Goal: Complete application form

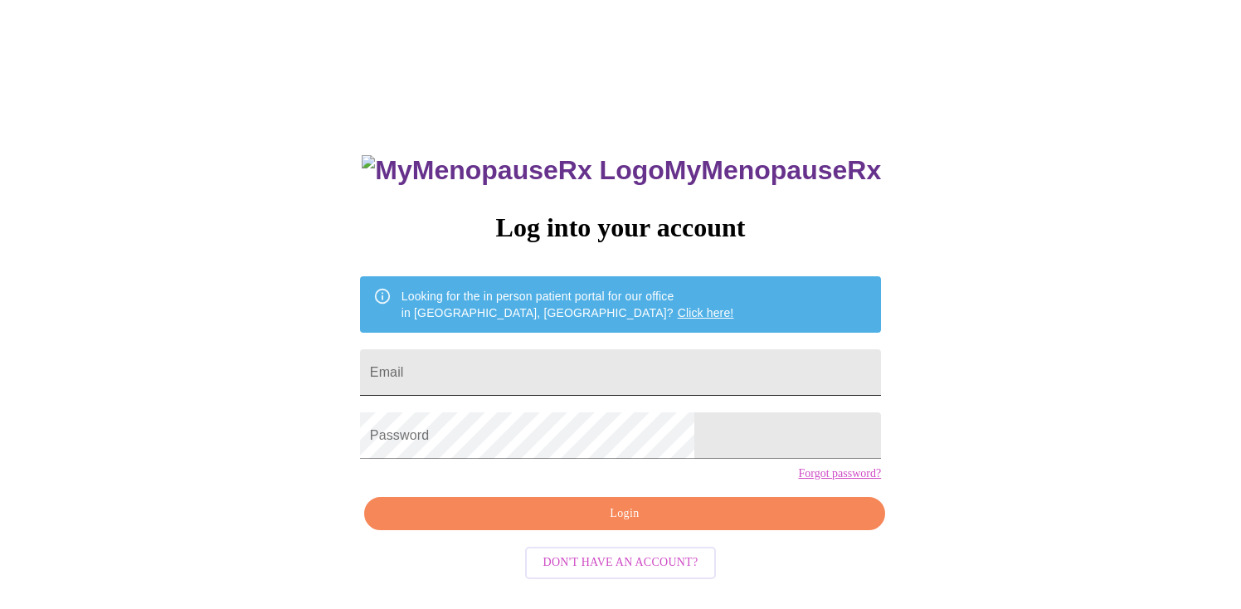
scroll to position [17, 0]
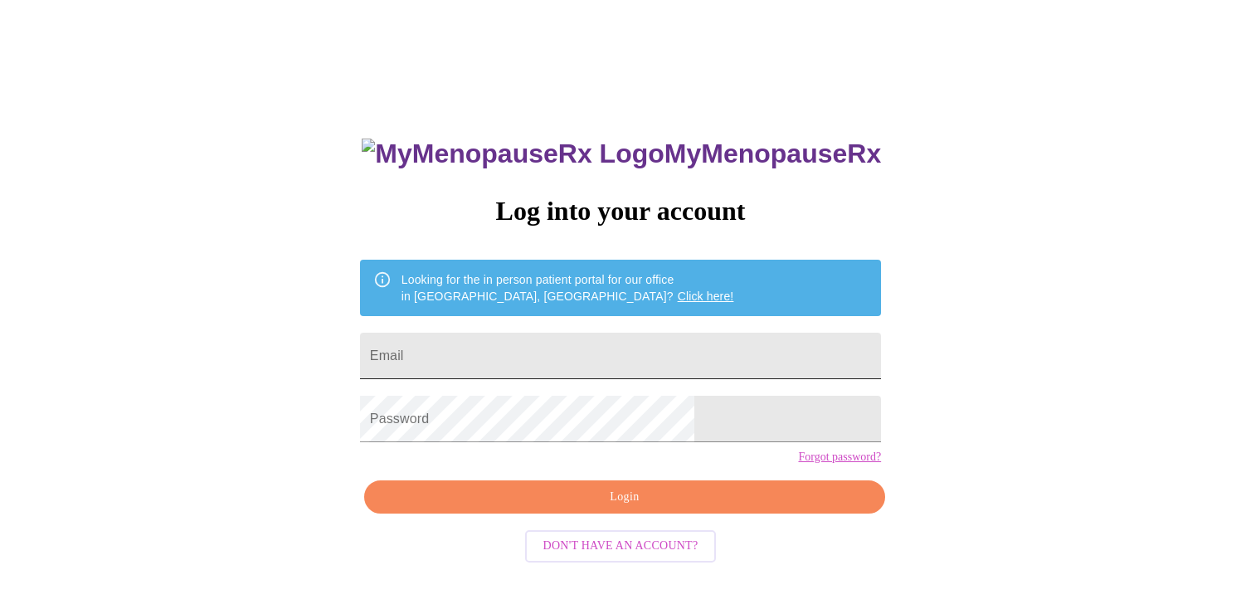
click at [533, 353] on input "Email" at bounding box center [620, 356] width 521 height 46
type input "[EMAIL_ADDRESS][DOMAIN_NAME]"
click at [645, 508] on span "Login" at bounding box center [624, 497] width 483 height 21
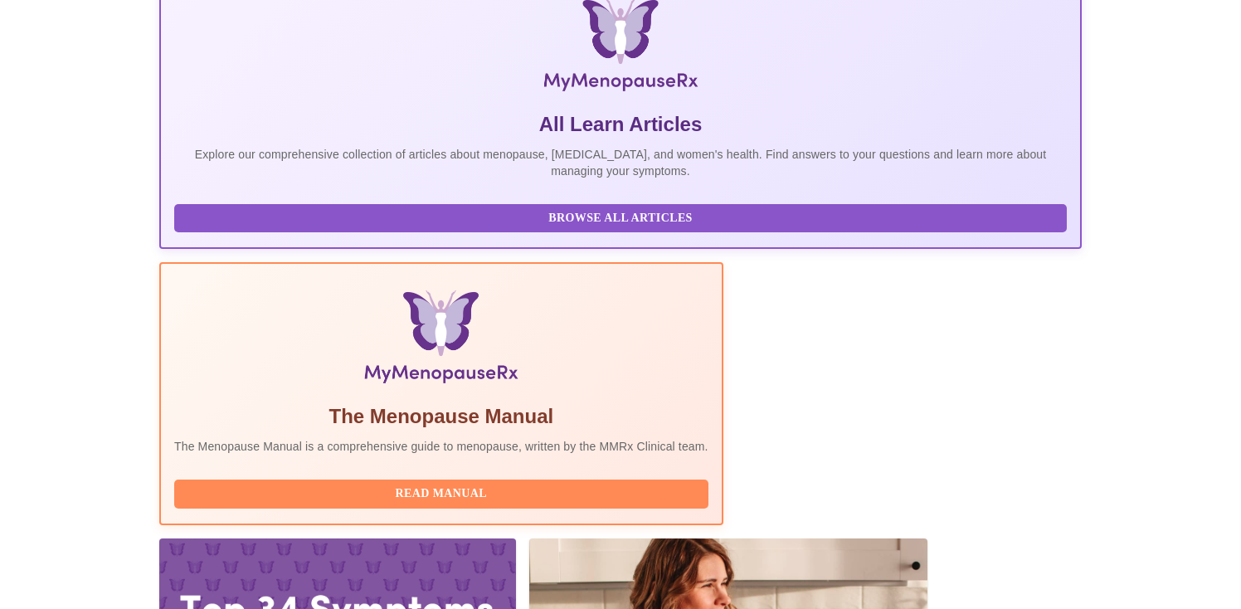
scroll to position [299, 0]
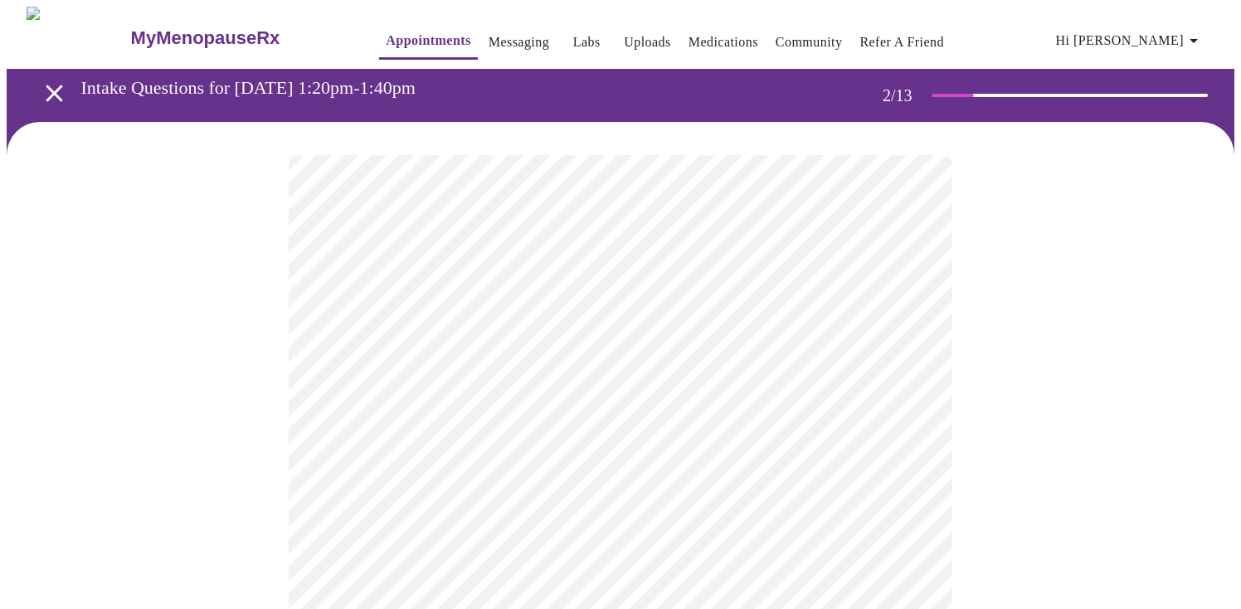
click at [625, 332] on body "MyMenopauseRx Appointments Messaging Labs Uploads Medications Community Refer a…" at bounding box center [621, 505] width 1228 height 997
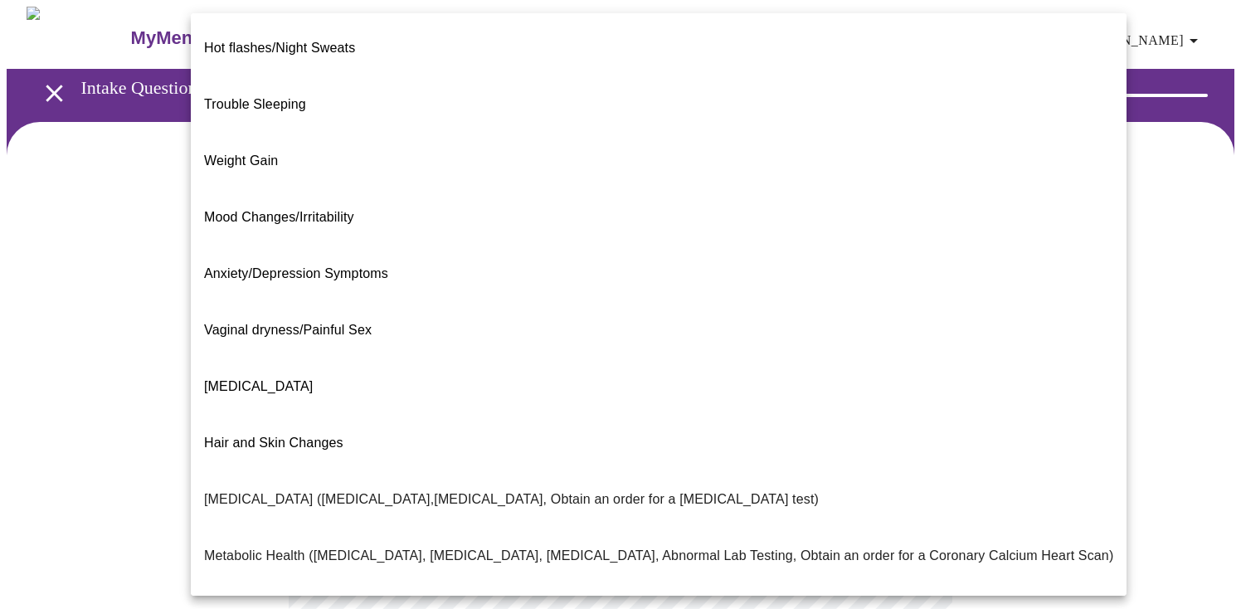
click at [336, 436] on span "Hair and Skin Changes" at bounding box center [273, 443] width 139 height 14
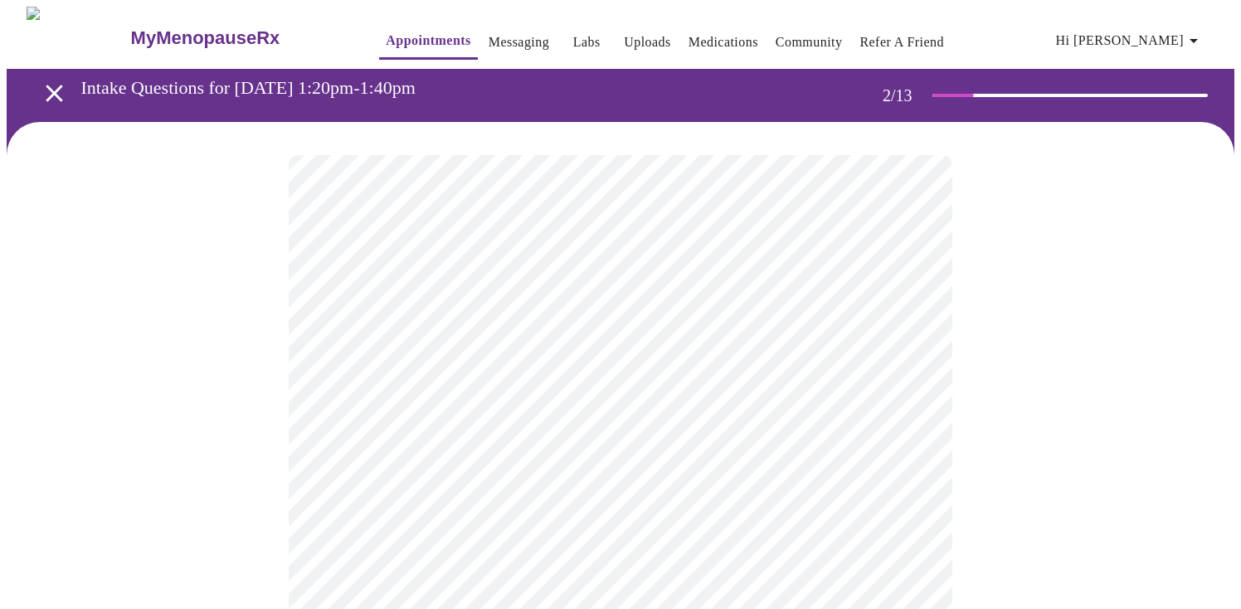
click at [488, 502] on body "MyMenopauseRx Appointments Messaging Labs Uploads Medications Community Refer a…" at bounding box center [621, 500] width 1228 height 987
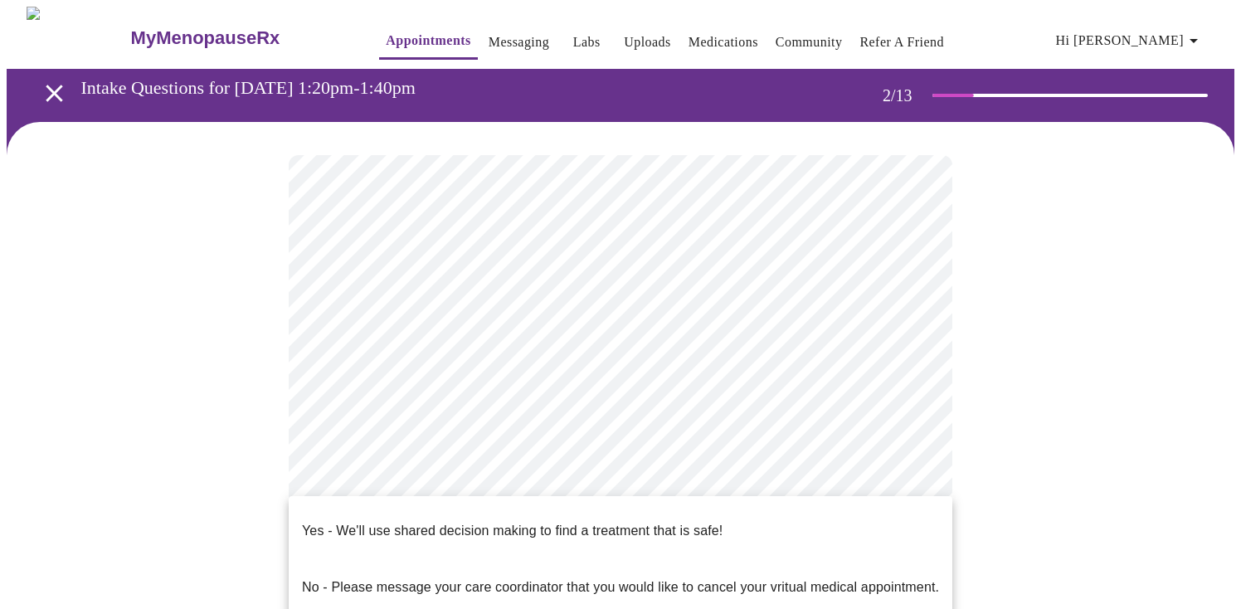
click at [507, 521] on p "Yes - We'll use shared decision making to find a treatment that is safe!" at bounding box center [512, 531] width 421 height 20
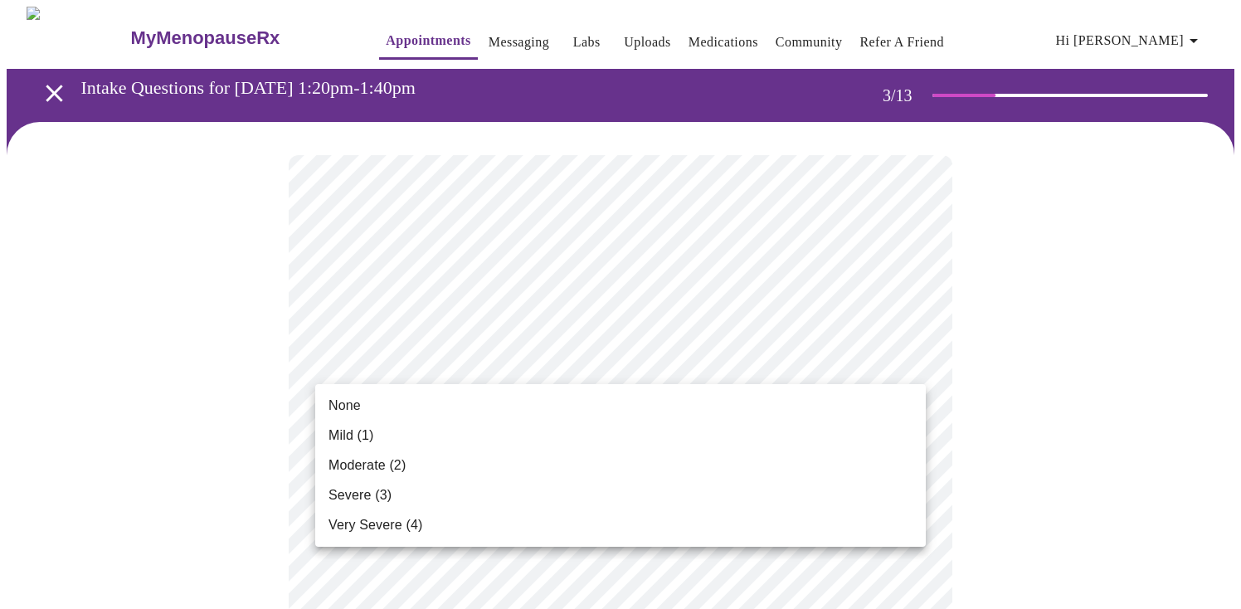
click at [590, 476] on li "Moderate (2)" at bounding box center [620, 465] width 611 height 30
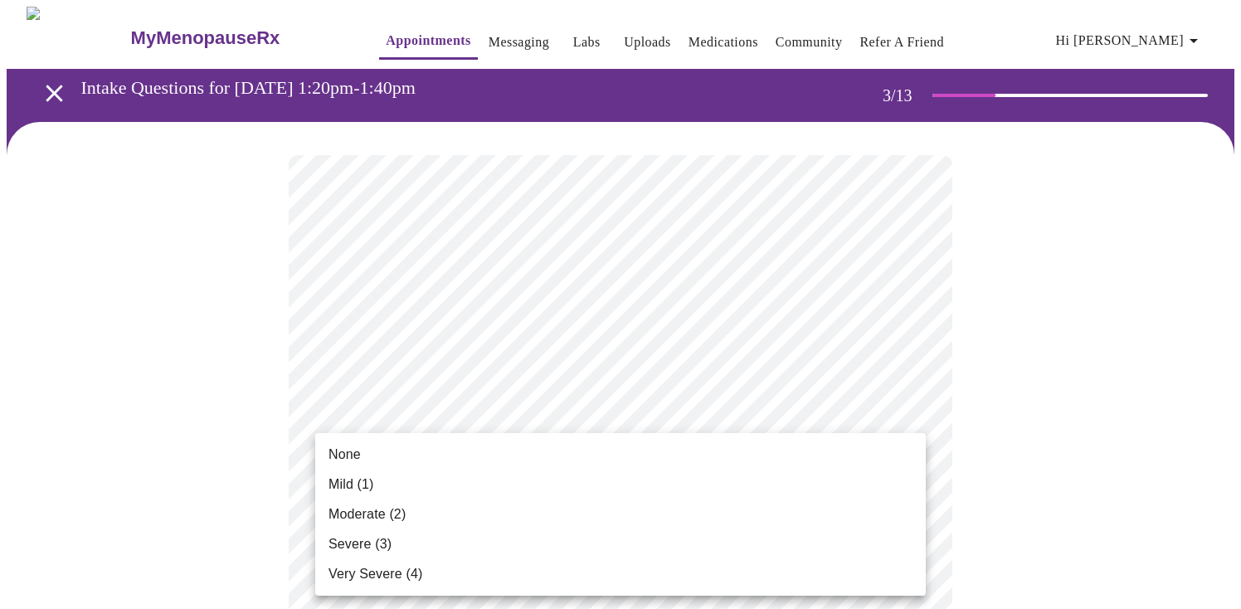
click at [621, 534] on li "Severe (3)" at bounding box center [620, 544] width 611 height 30
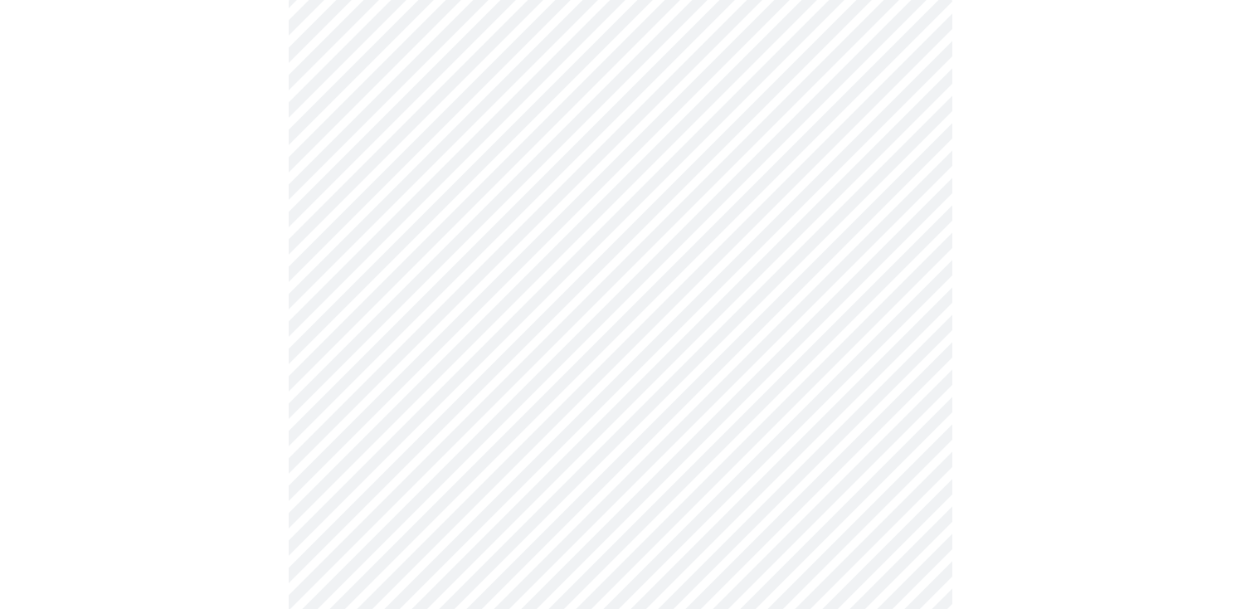
scroll to position [173, 0]
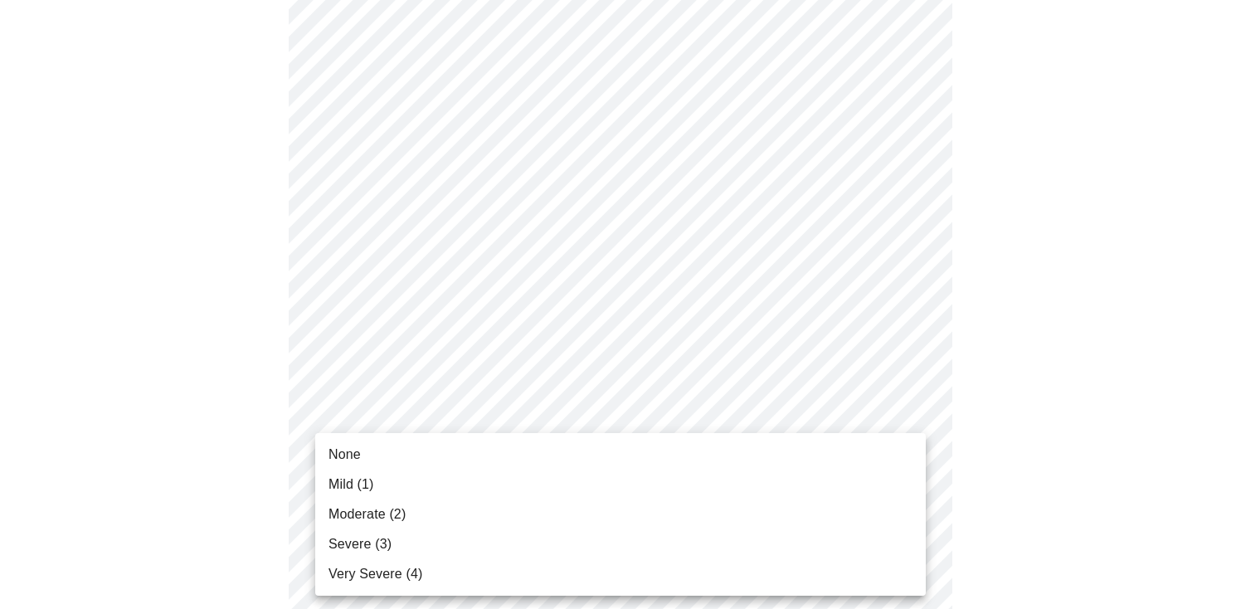
click at [683, 541] on li "Severe (3)" at bounding box center [620, 544] width 611 height 30
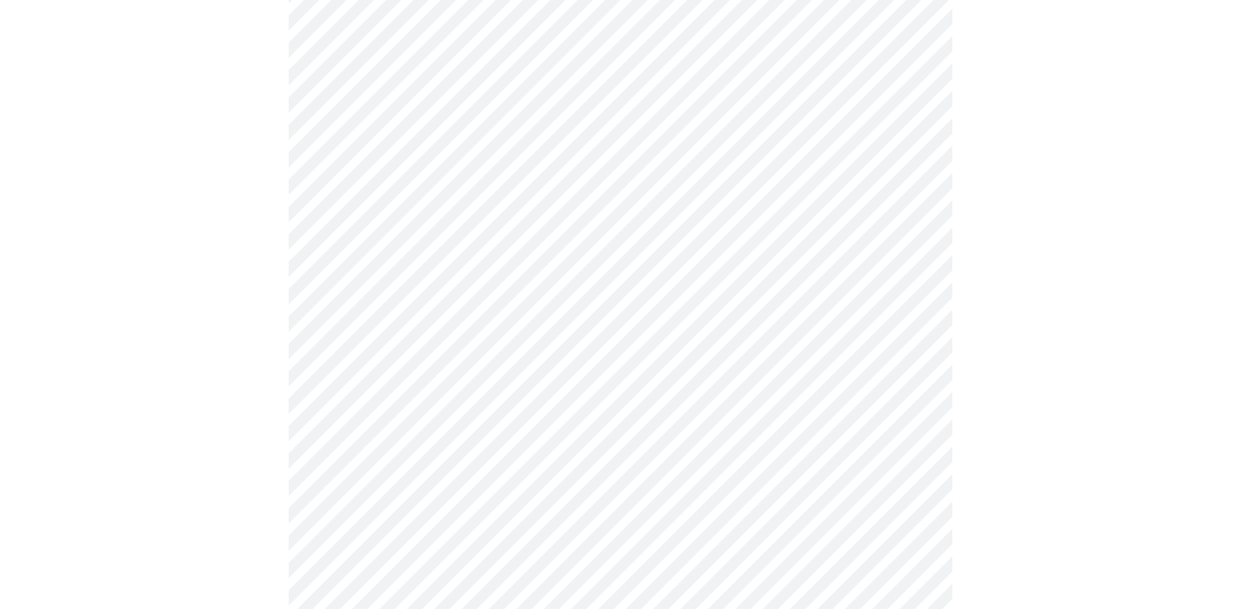
scroll to position [363, 0]
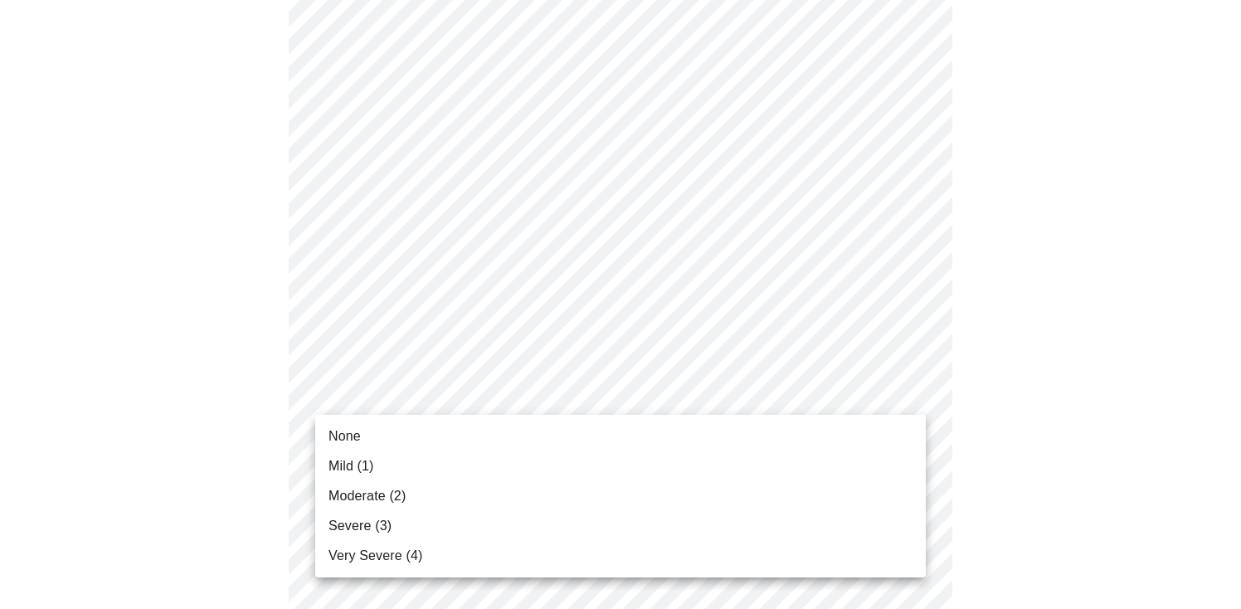
click at [744, 455] on li "Mild (1)" at bounding box center [620, 466] width 611 height 30
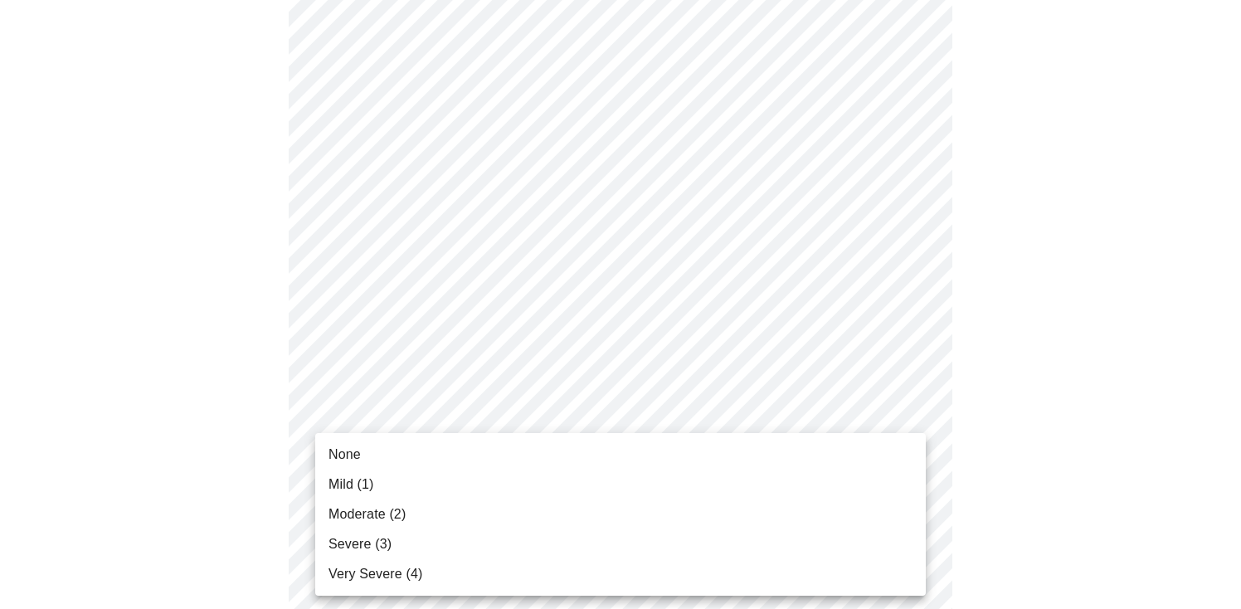
click at [1093, 446] on div at bounding box center [620, 304] width 1241 height 609
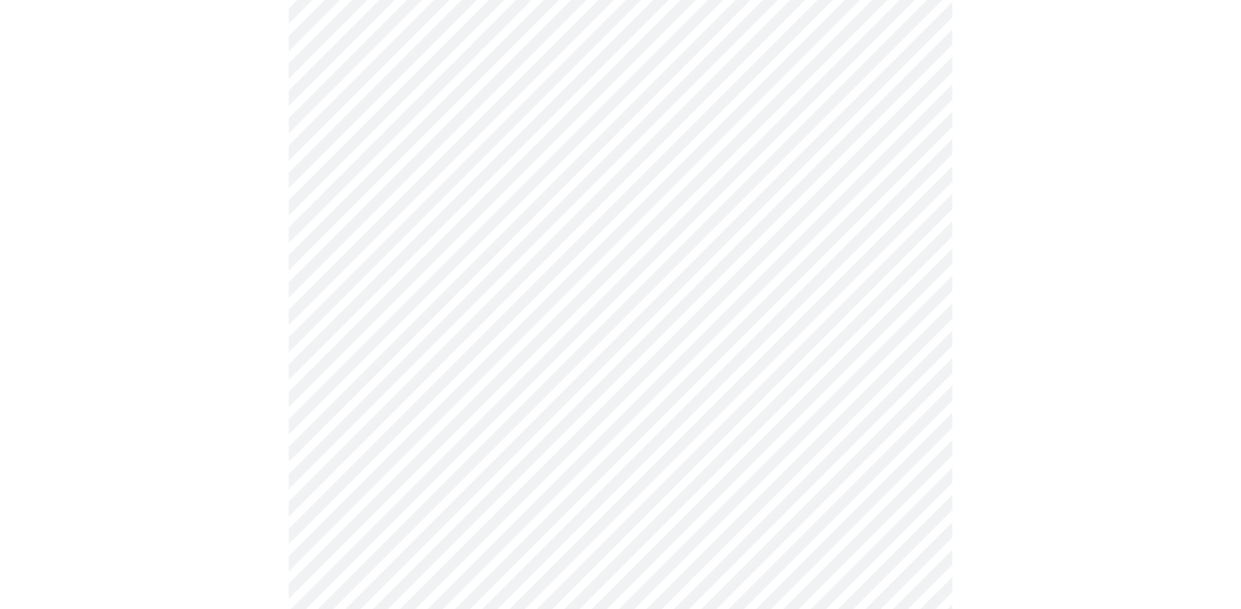
scroll to position [484, 0]
click at [652, 380] on body "MyMenopauseRx Appointments Messaging Labs Uploads Medications Community Refer a…" at bounding box center [621, 580] width 1228 height 2114
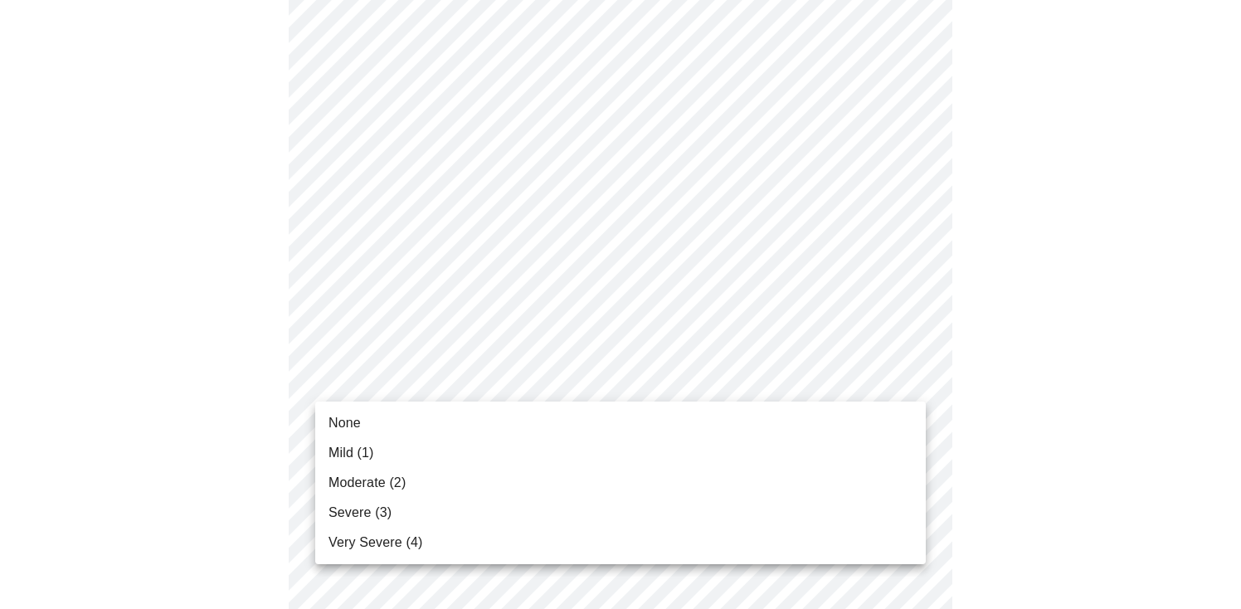
click at [638, 416] on li "None" at bounding box center [620, 423] width 611 height 30
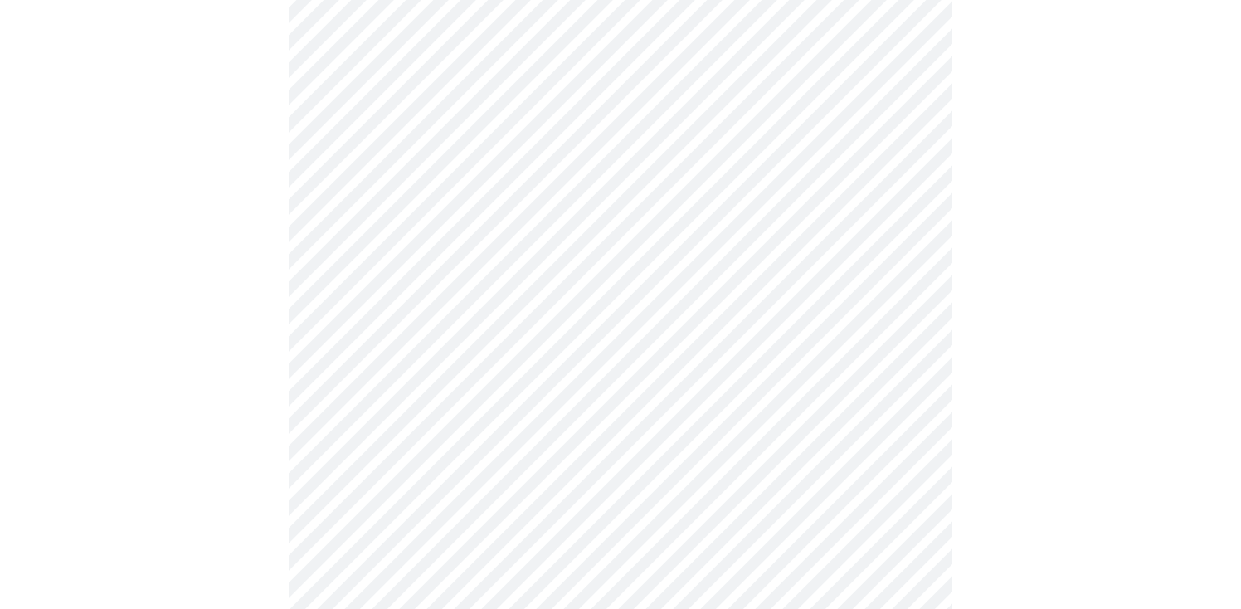
scroll to position [567, 0]
click at [639, 412] on body "MyMenopauseRx Appointments Messaging Labs Uploads Medications Community Refer a…" at bounding box center [621, 484] width 1228 height 2091
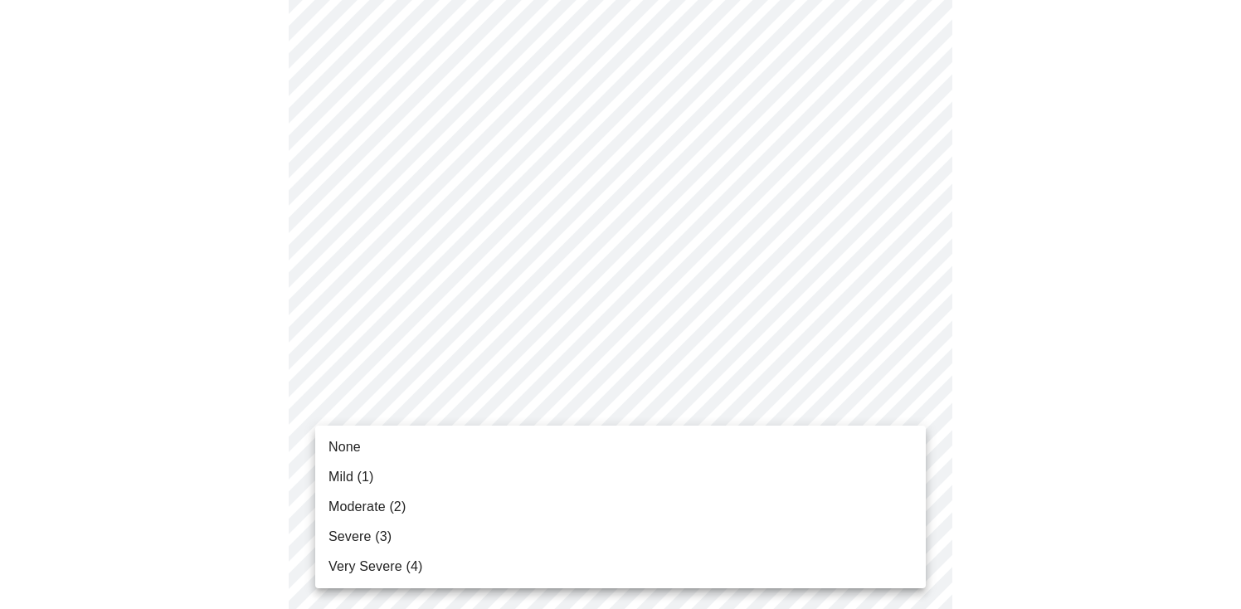
click at [631, 445] on li "None" at bounding box center [620, 447] width 611 height 30
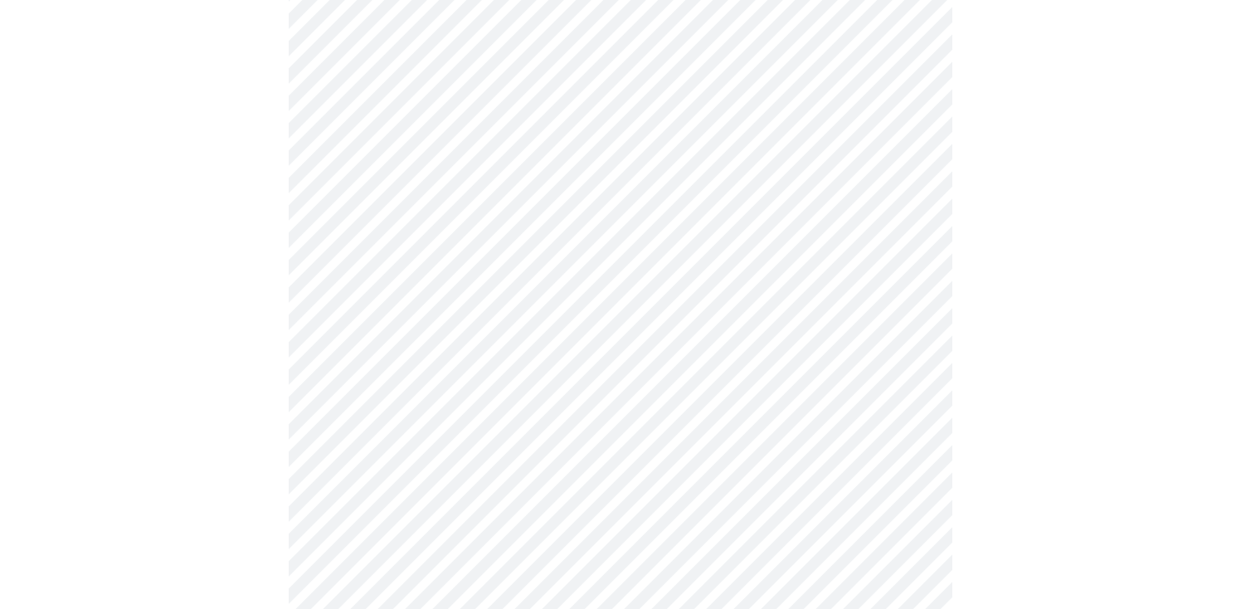
scroll to position [701, 0]
click at [637, 402] on body "MyMenopauseRx Appointments Messaging Labs Uploads Medications Community Refer a…" at bounding box center [621, 339] width 1228 height 2067
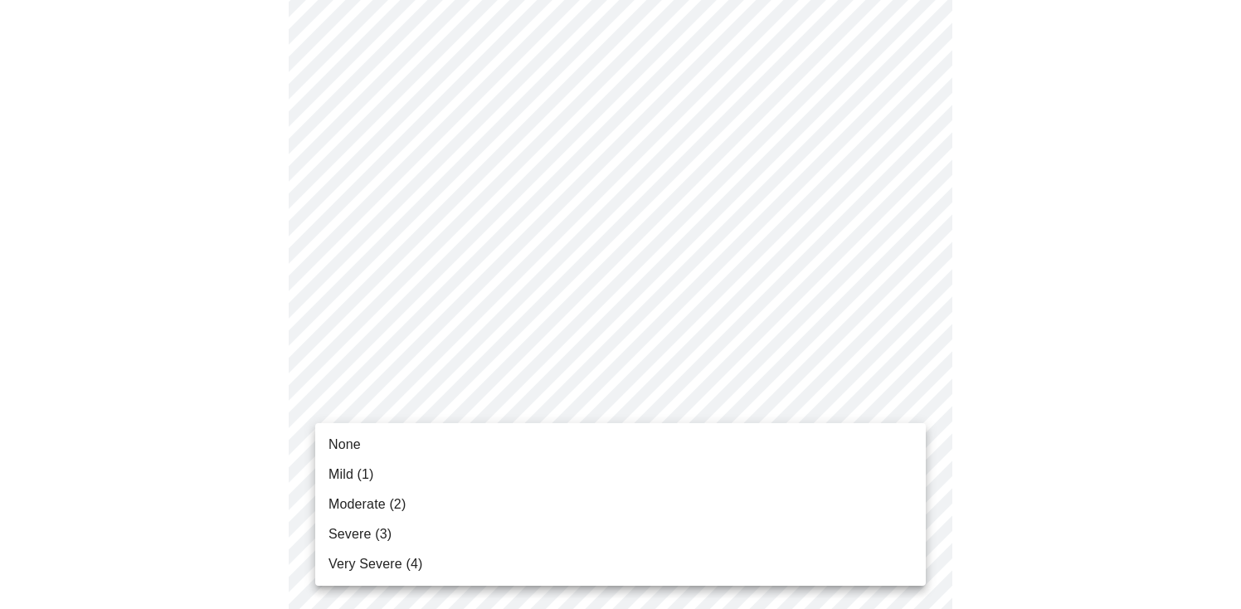
click at [604, 511] on li "Moderate (2)" at bounding box center [620, 504] width 611 height 30
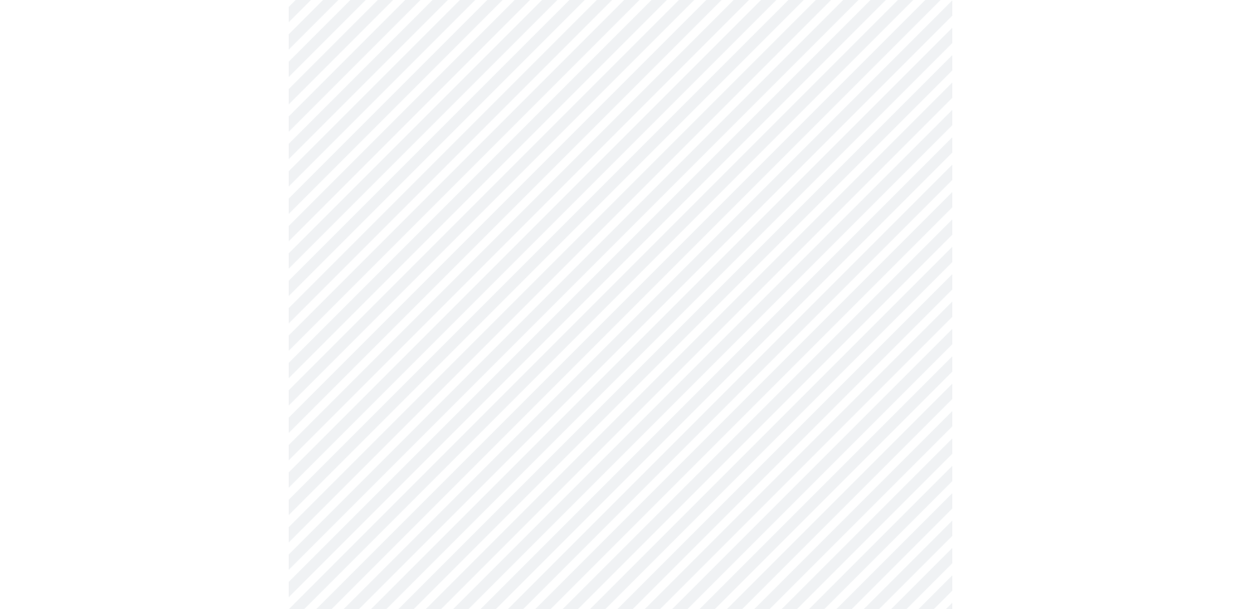
scroll to position [779, 0]
click at [614, 460] on body "MyMenopauseRx Appointments Messaging Labs Uploads Medications Community Refer a…" at bounding box center [621, 250] width 1228 height 2044
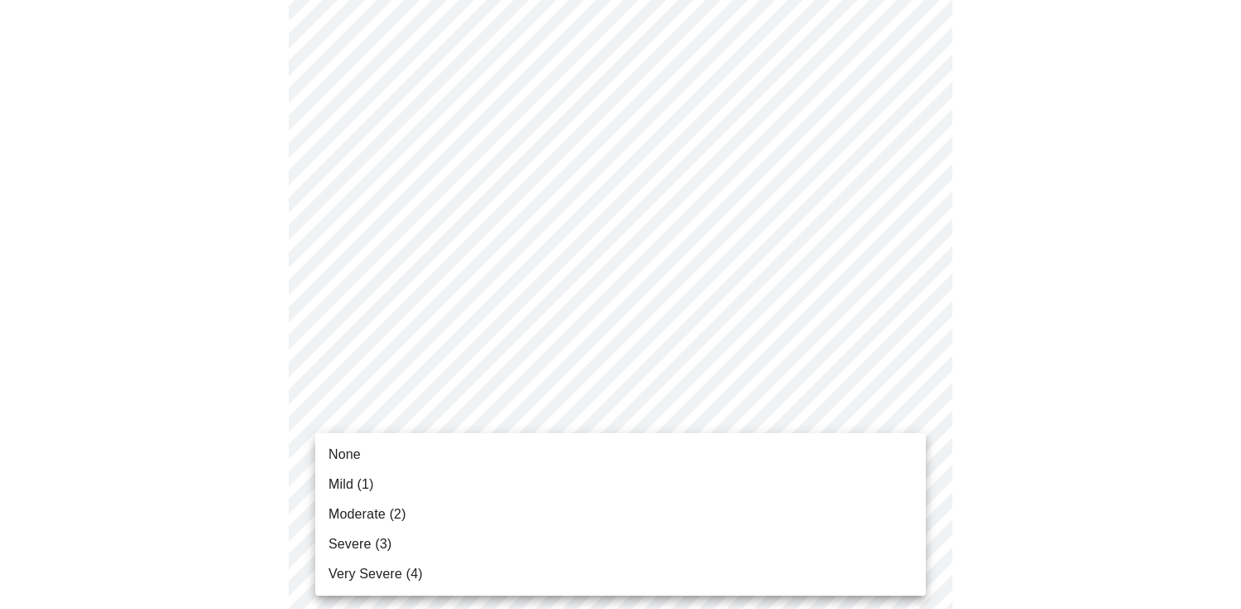
click at [614, 460] on li "None" at bounding box center [620, 455] width 611 height 30
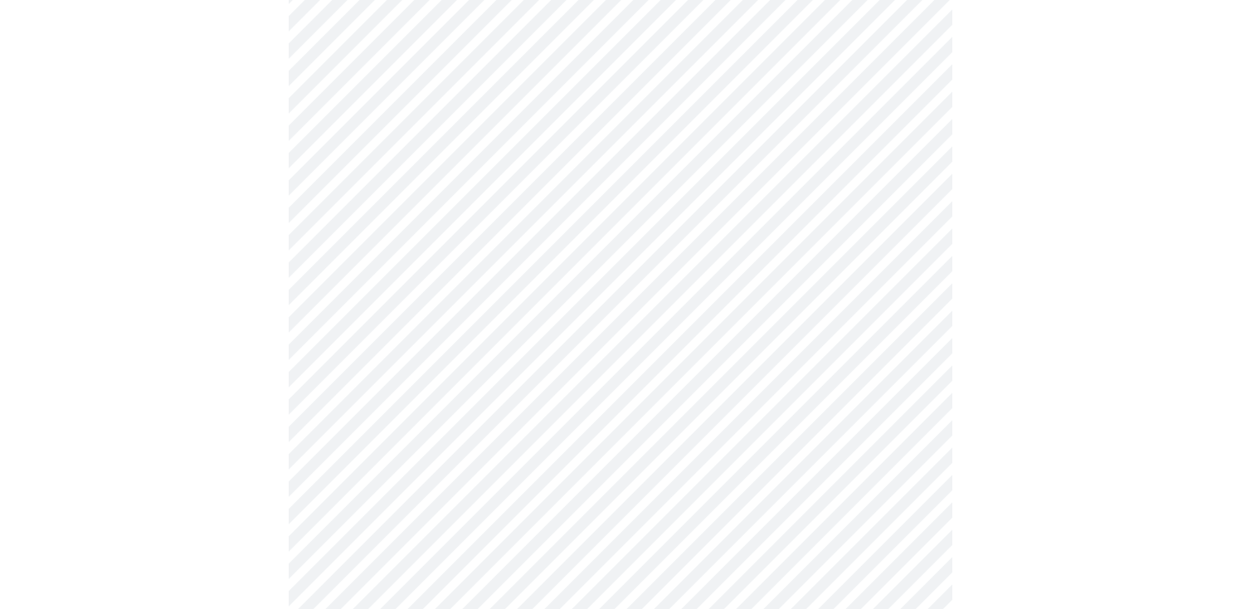
scroll to position [911, 0]
click at [614, 460] on body "MyMenopauseRx Appointments Messaging Labs Uploads Medications Community Refer a…" at bounding box center [621, 106] width 1228 height 2021
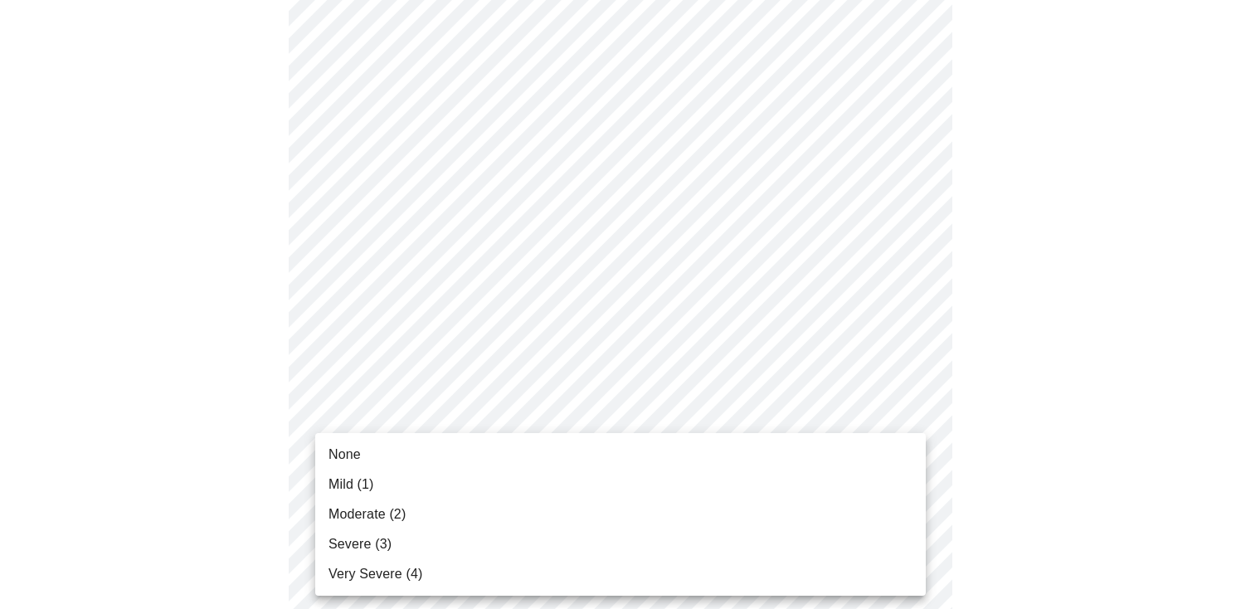
click at [608, 480] on li "Mild (1)" at bounding box center [620, 485] width 611 height 30
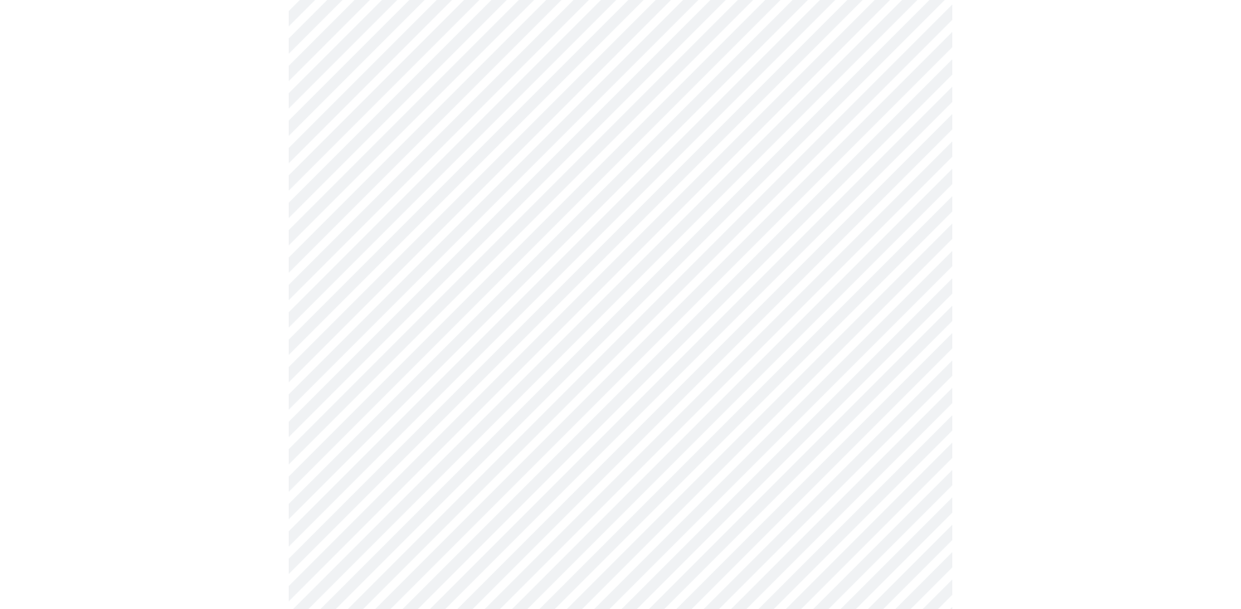
scroll to position [1029, 0]
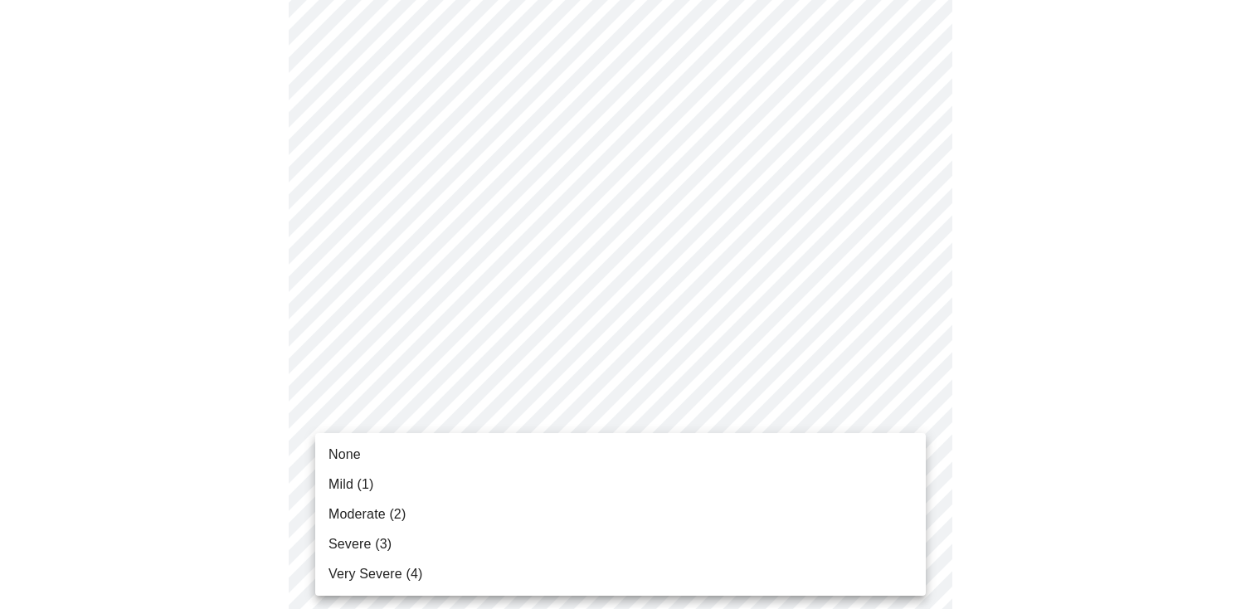
click at [608, 480] on li "Mild (1)" at bounding box center [620, 485] width 611 height 30
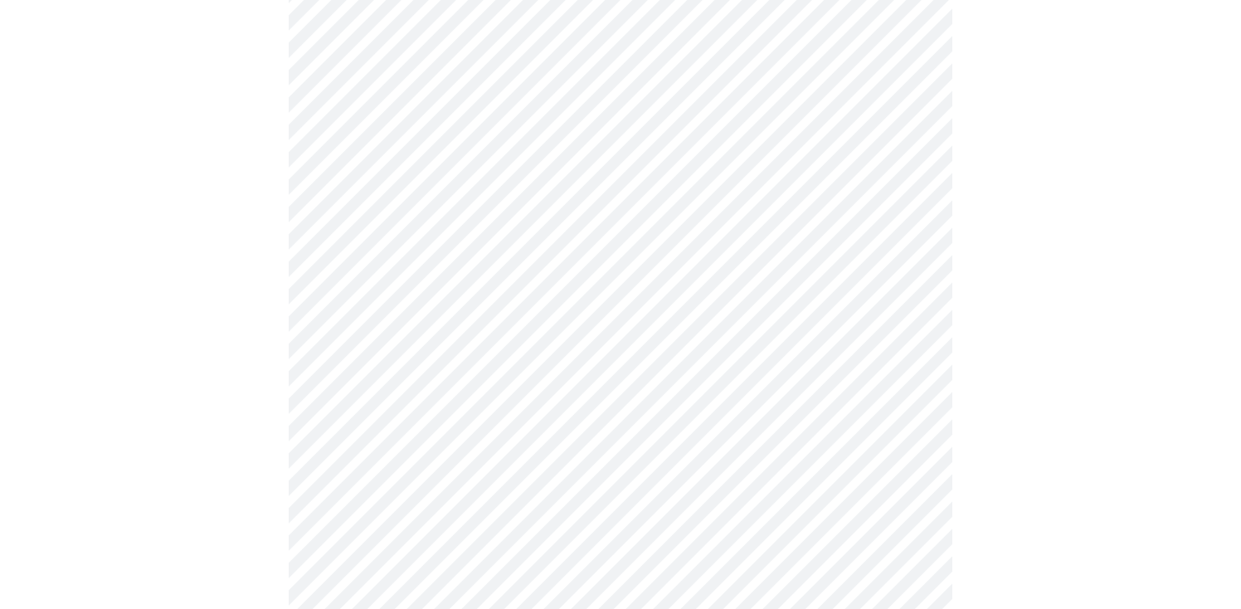
scroll to position [1176, 0]
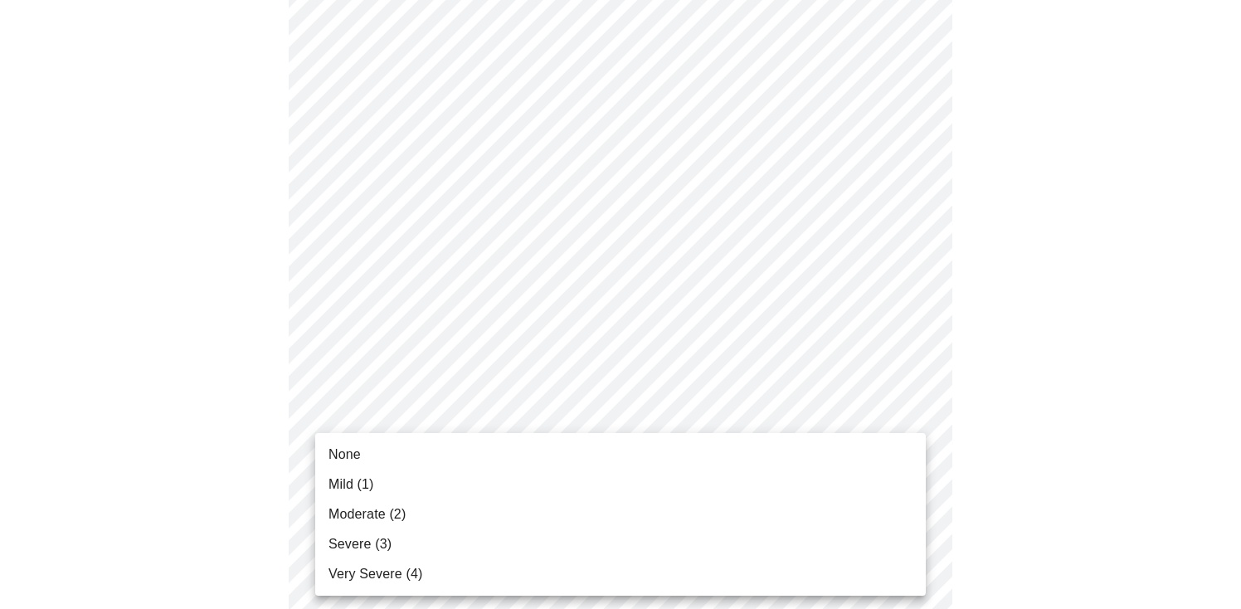
click at [596, 518] on li "Moderate (2)" at bounding box center [620, 514] width 611 height 30
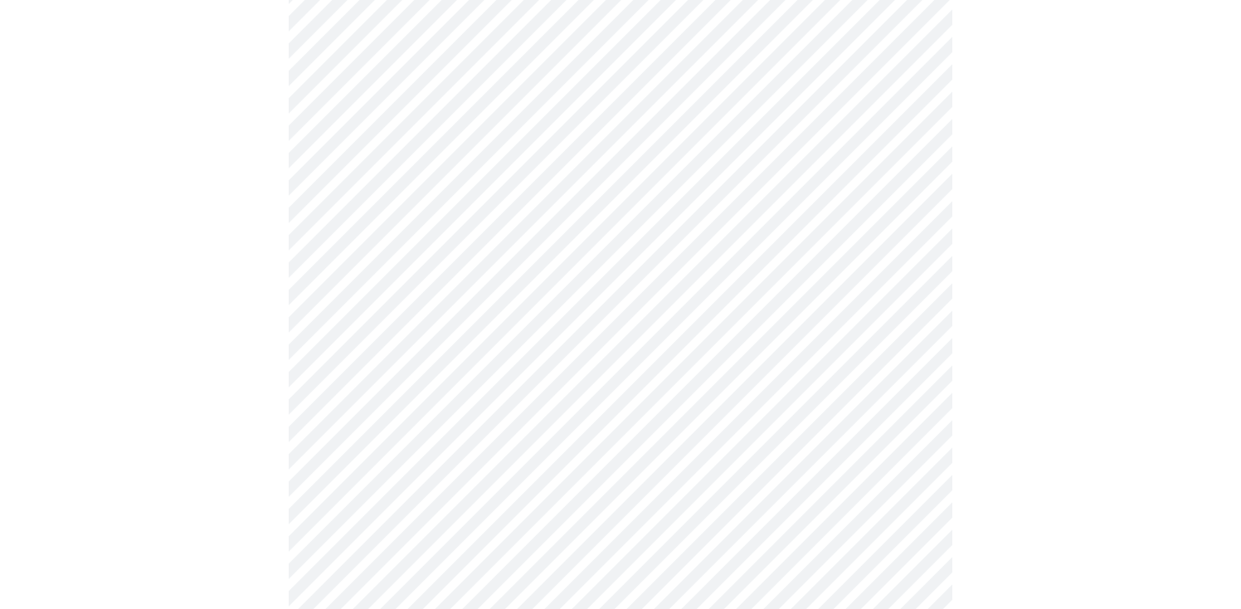
scroll to position [499, 0]
click at [416, 448] on body "MyMenopauseRx Appointments Messaging Labs Uploads Medications Community Refer a…" at bounding box center [621, 293] width 1228 height 1570
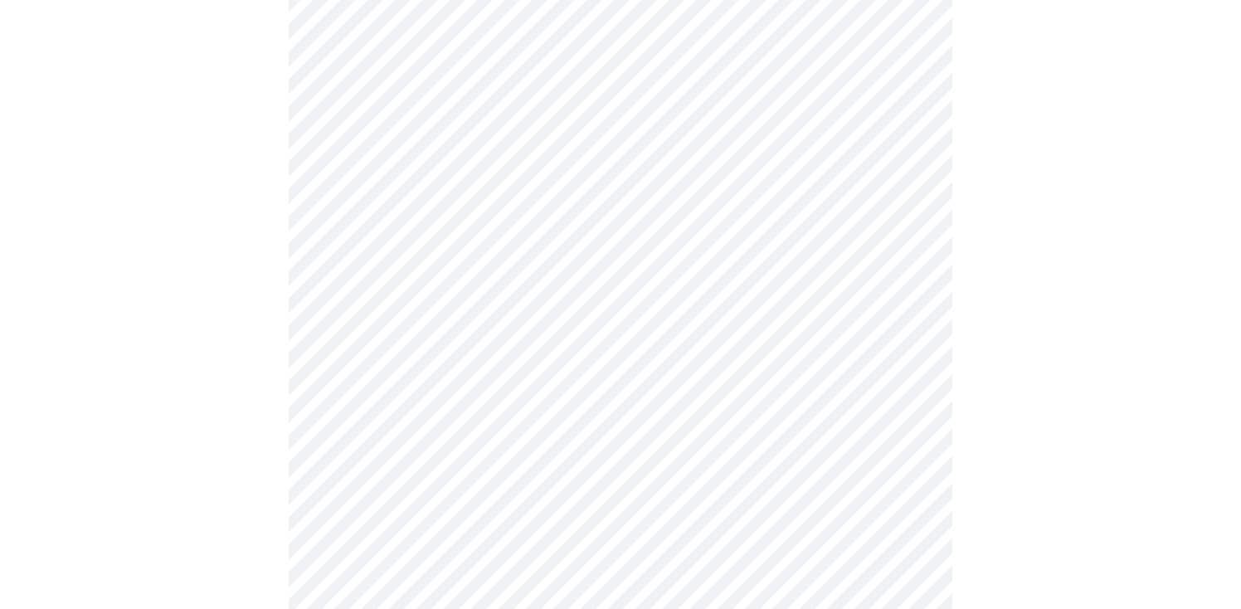
scroll to position [547, 0]
click at [443, 526] on body "MyMenopauseRx Appointments Messaging Labs Uploads Medications Community Refer a…" at bounding box center [621, 240] width 1228 height 1560
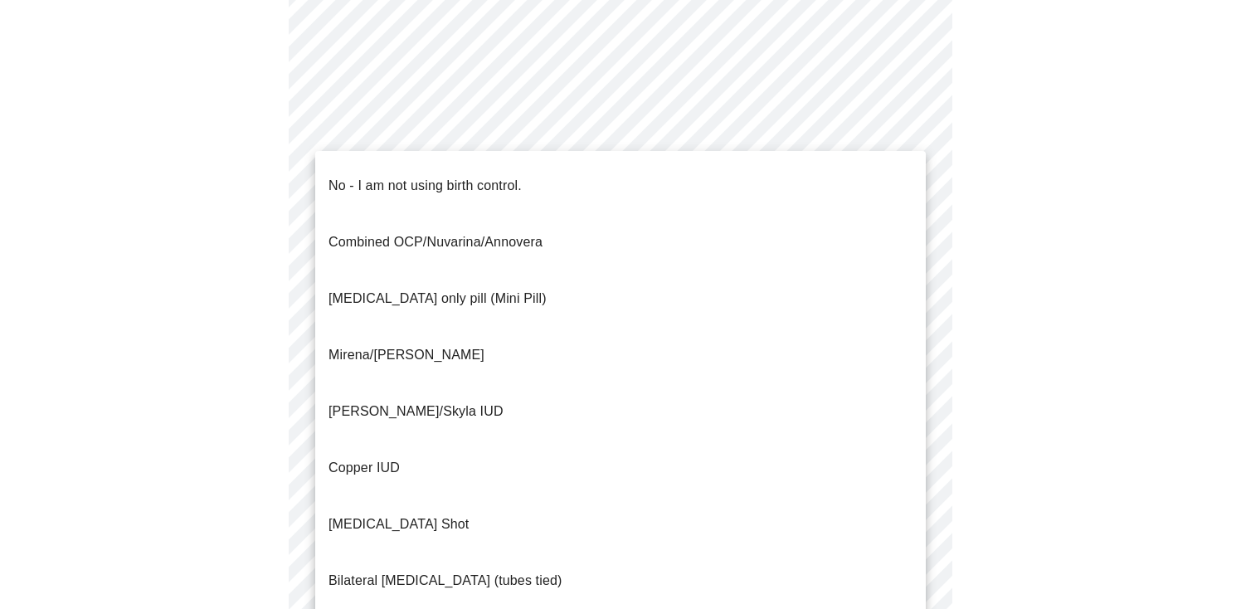
click at [433, 571] on p "Bilateral [MEDICAL_DATA] (tubes tied)" at bounding box center [446, 581] width 234 height 20
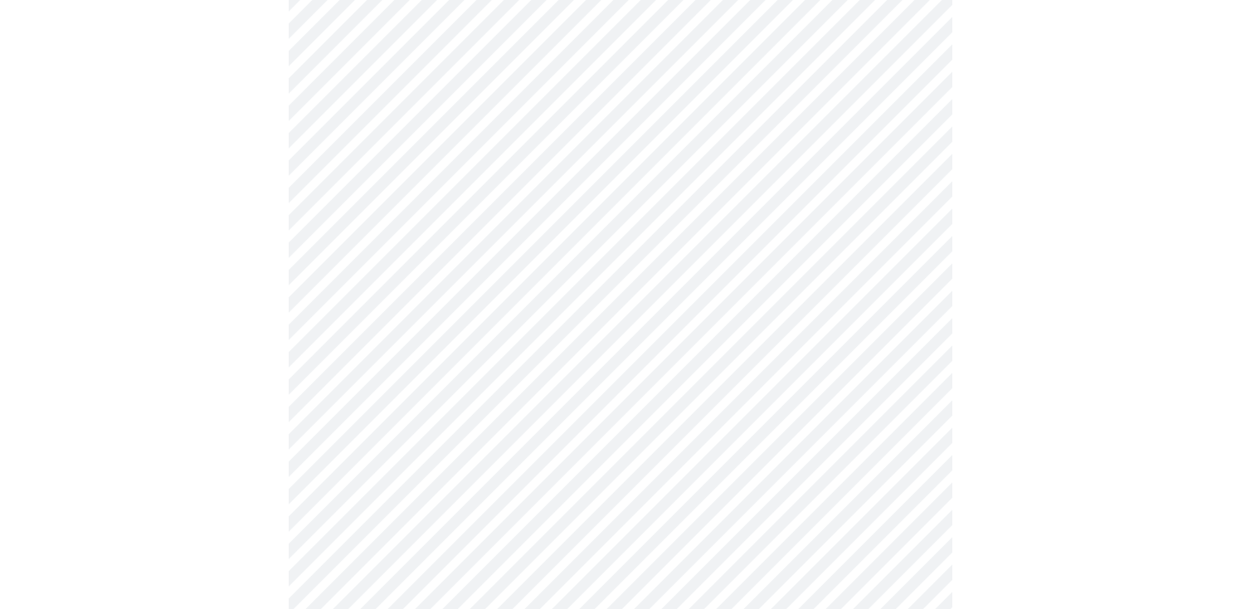
scroll to position [802, 0]
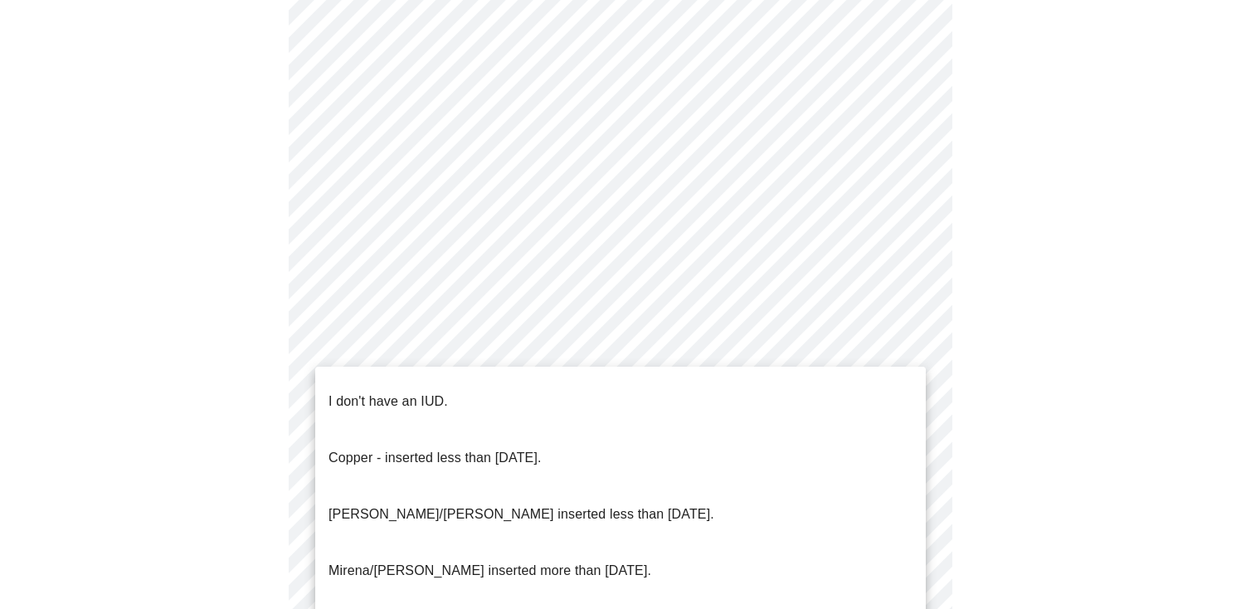
click at [401, 392] on p "I don't have an IUD." at bounding box center [388, 402] width 119 height 20
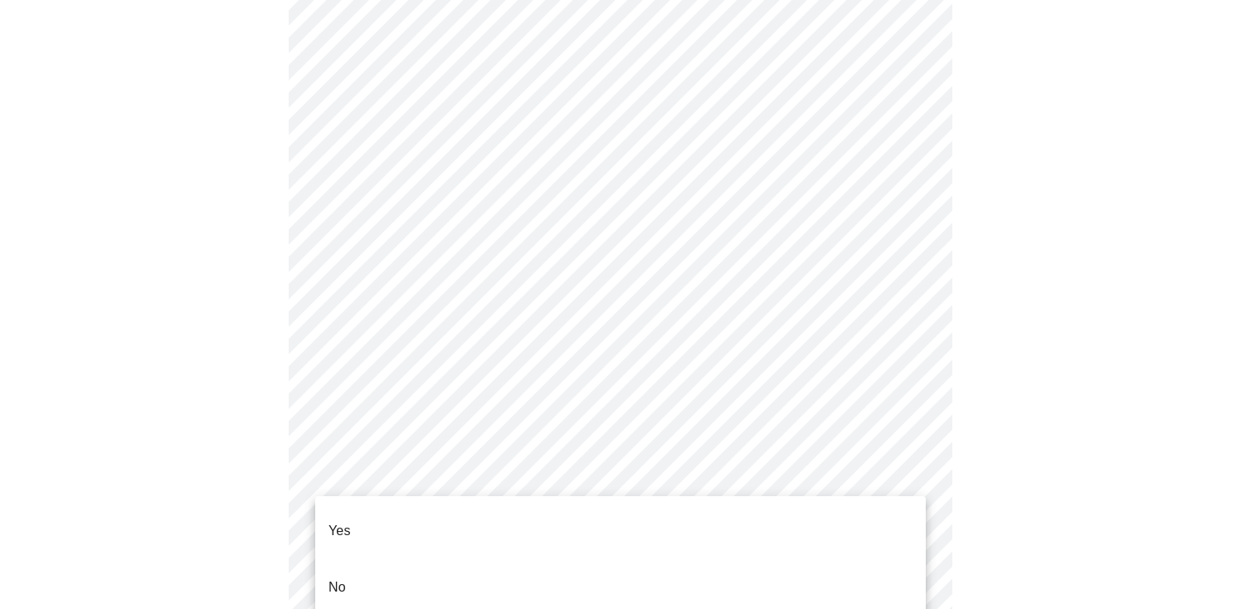
click at [353, 516] on li "Yes" at bounding box center [620, 531] width 611 height 56
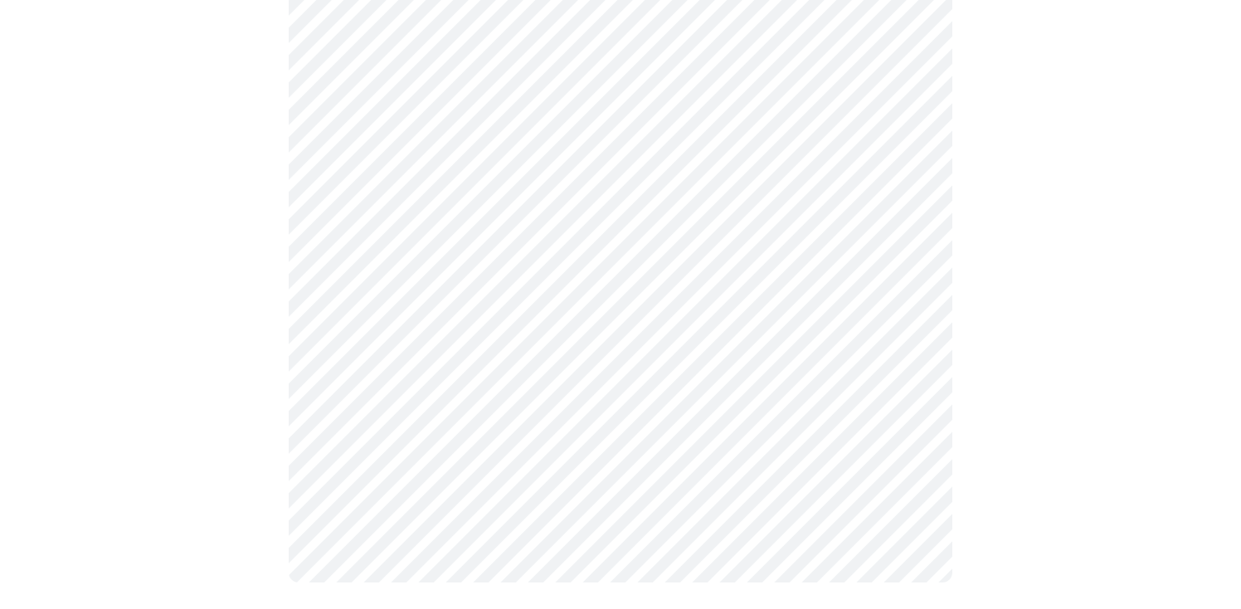
scroll to position [0, 0]
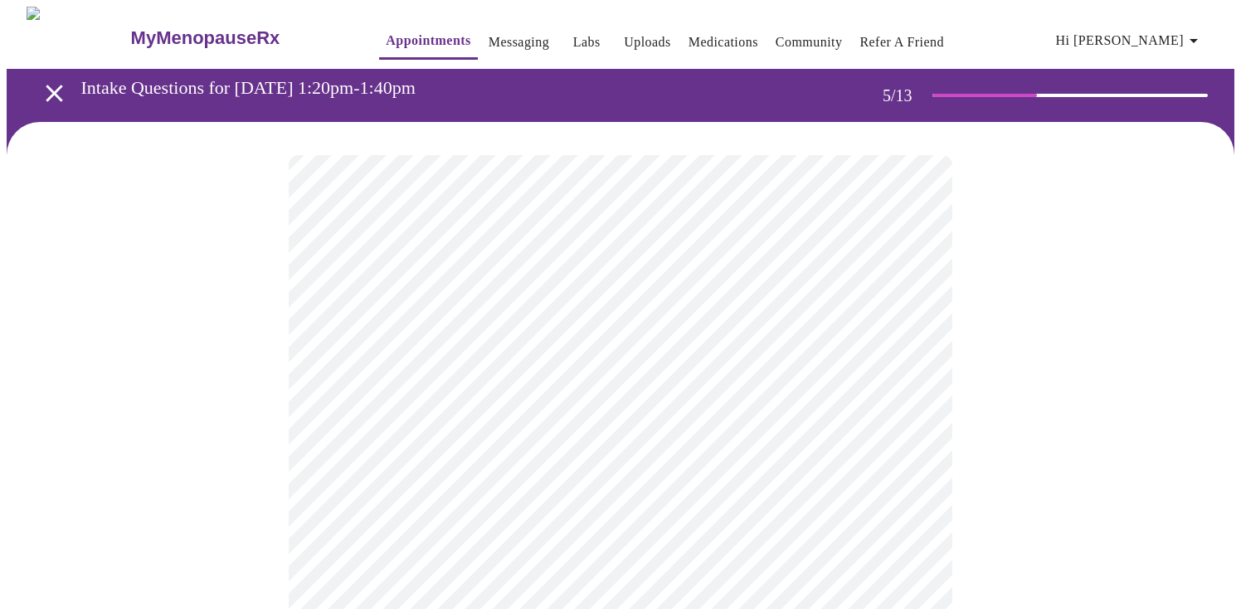
click at [743, 426] on body "MyMenopauseRx Appointments Messaging Labs Uploads Medications Community Refer a…" at bounding box center [621, 602] width 1228 height 1190
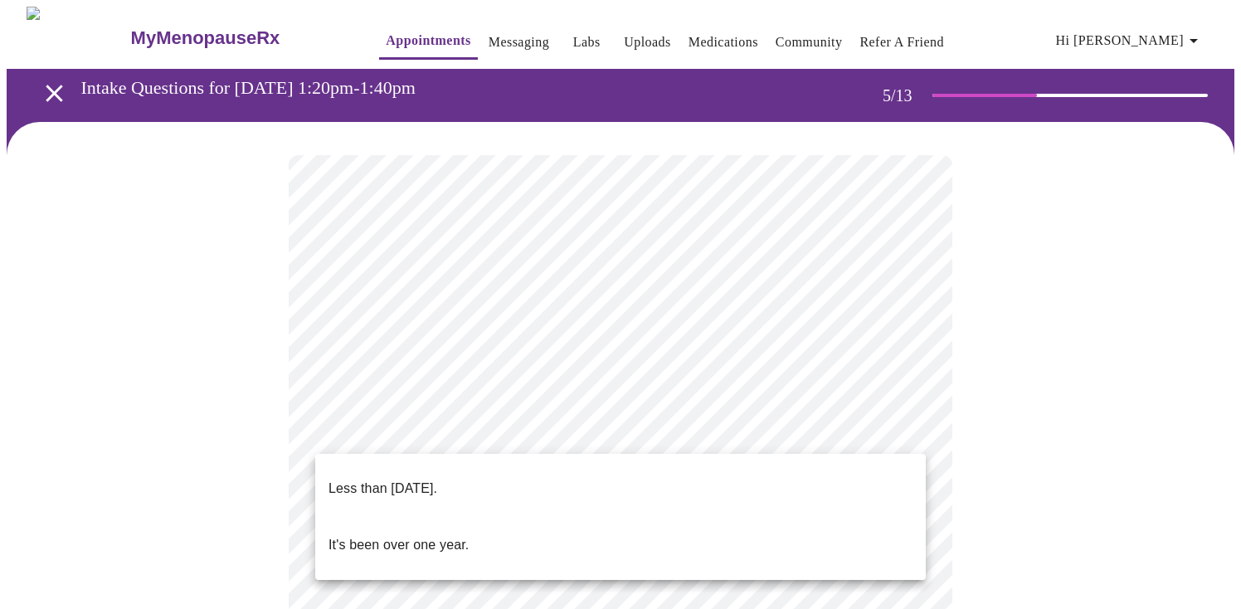
click at [728, 478] on li "Less than [DATE]." at bounding box center [620, 488] width 611 height 56
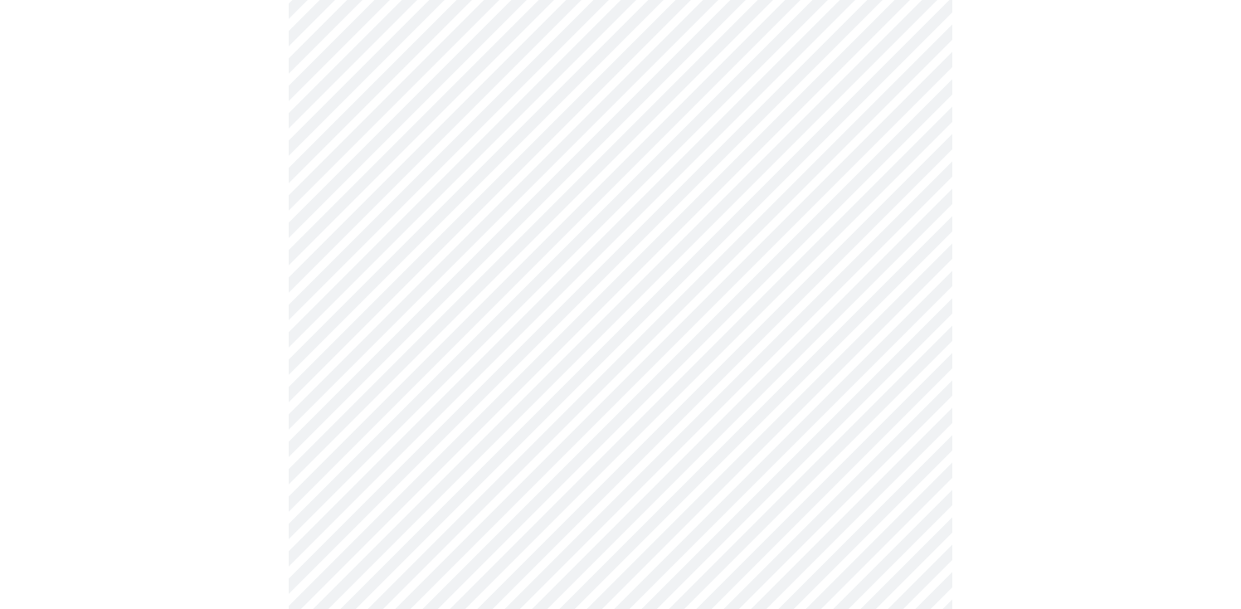
scroll to position [184, 0]
click at [1027, 497] on div at bounding box center [621, 452] width 1228 height 1029
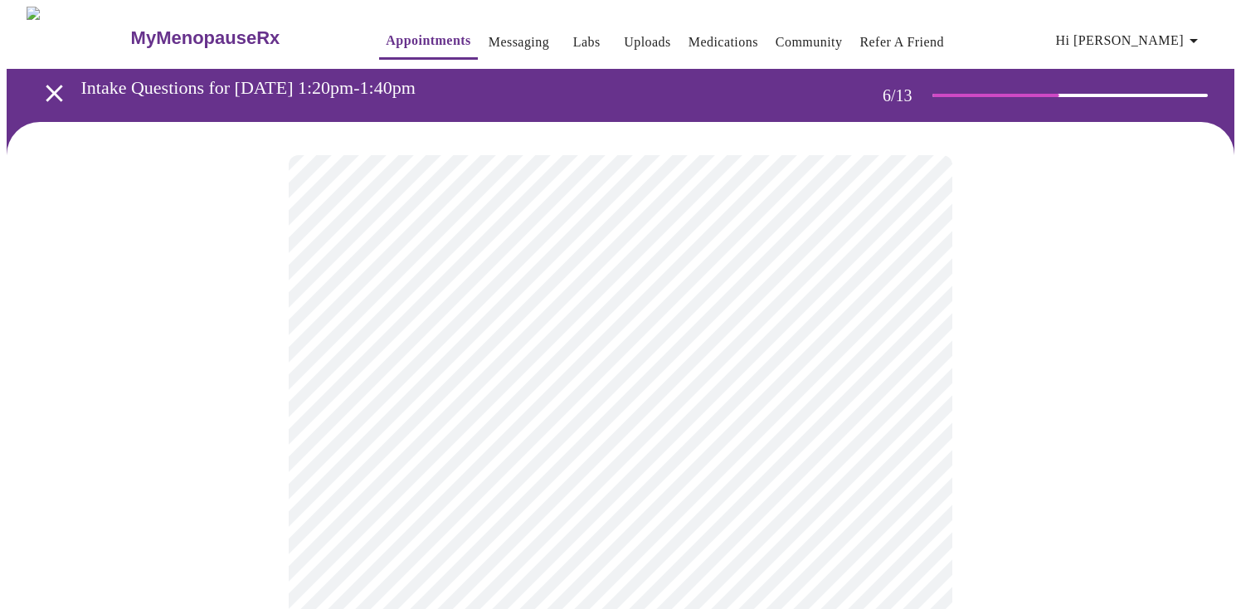
click at [563, 479] on body "MyMenopauseRx Appointments Messaging Labs Uploads Medications Community Refer a…" at bounding box center [621, 450] width 1228 height 886
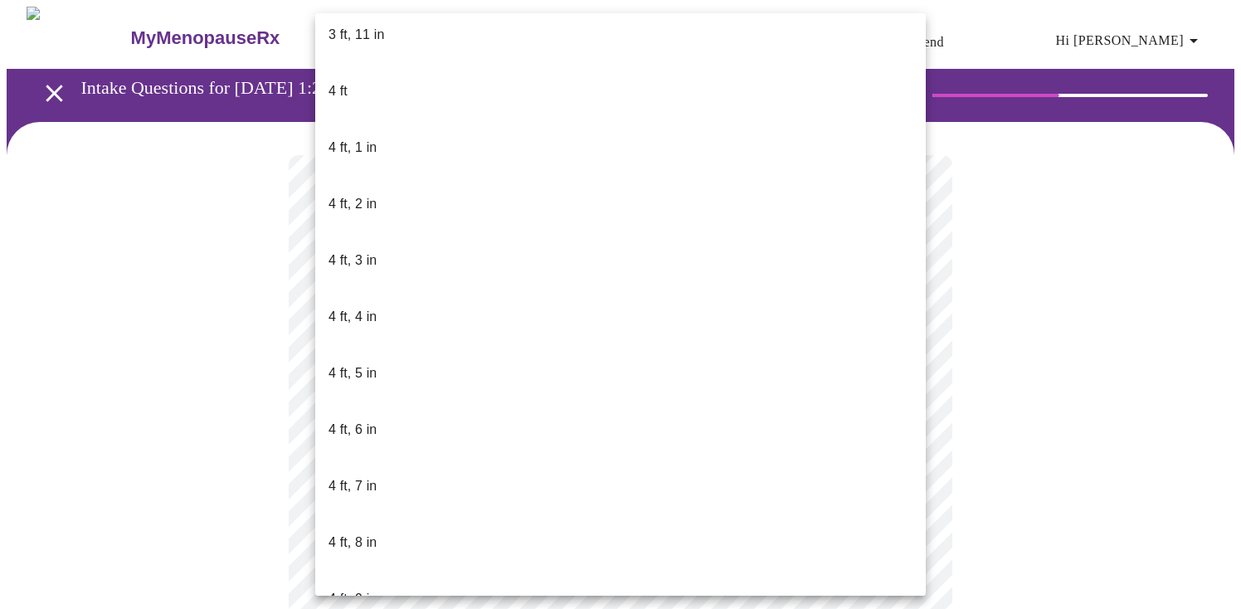
scroll to position [650, 0]
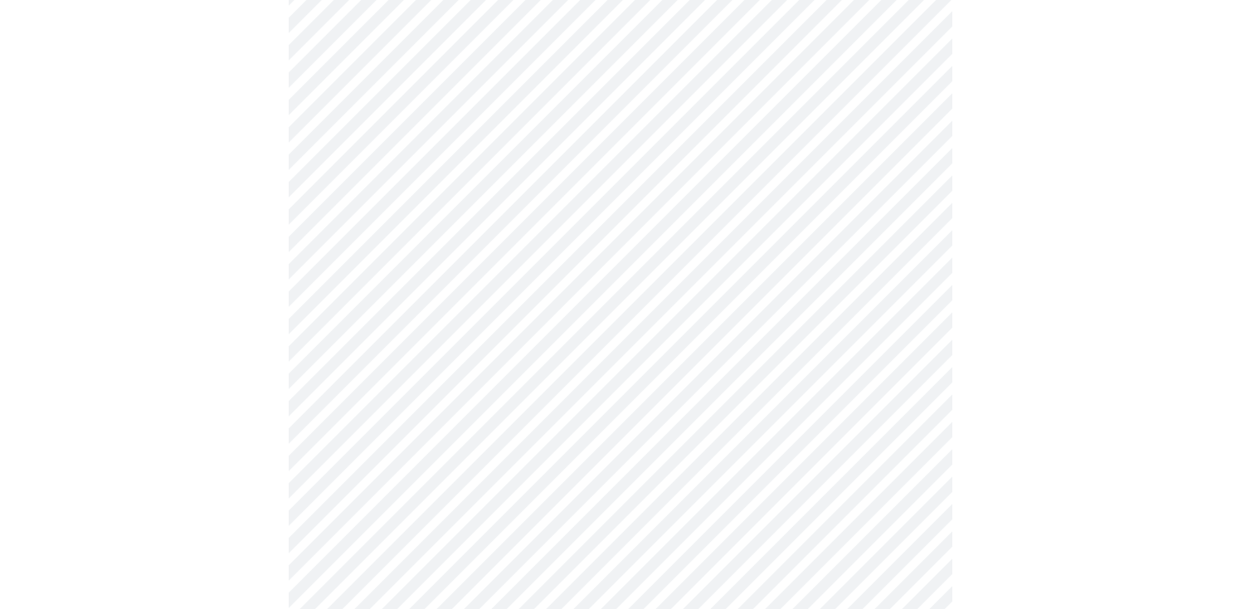
scroll to position [4249, 0]
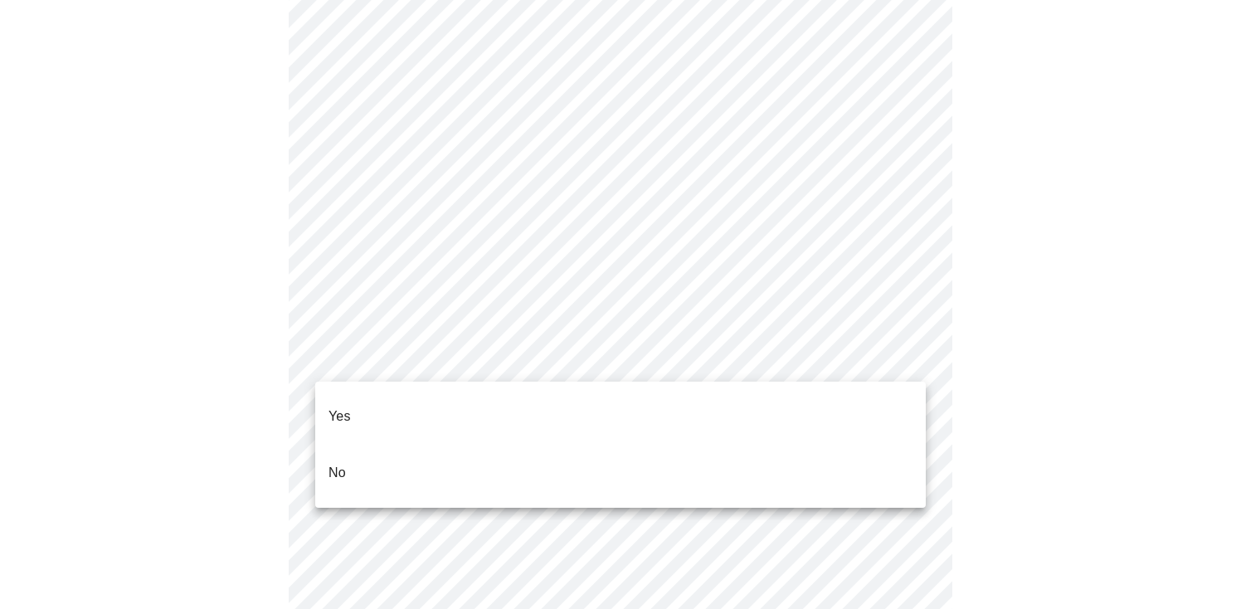
click at [384, 397] on li "Yes" at bounding box center [620, 416] width 611 height 56
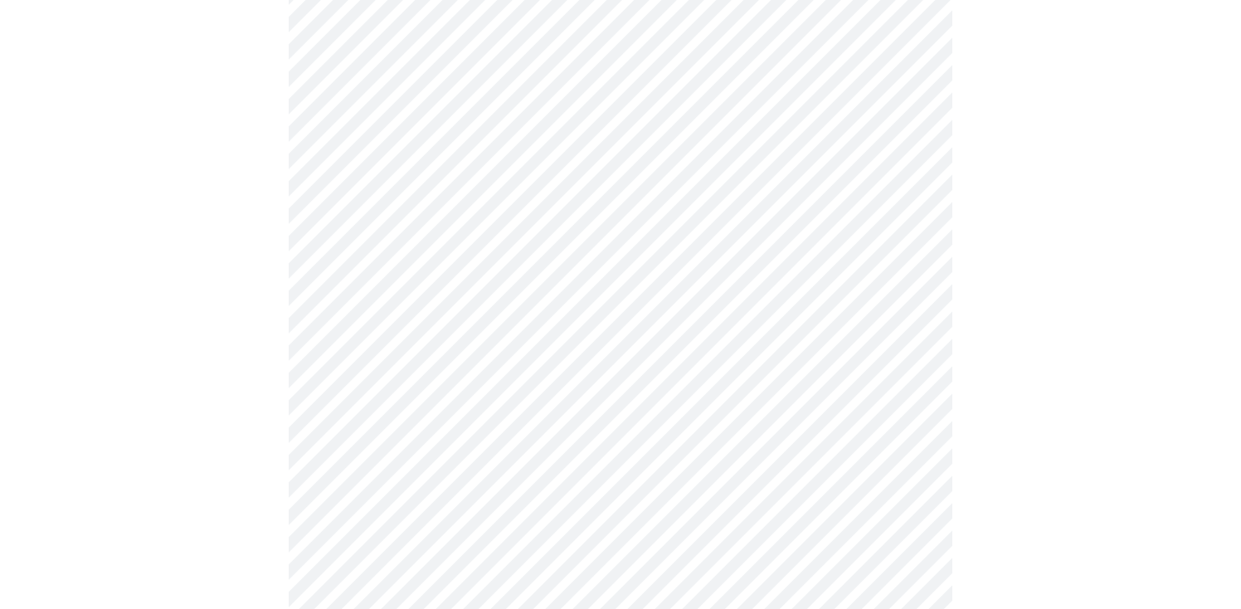
scroll to position [4589, 0]
